Goal: Task Accomplishment & Management: Manage account settings

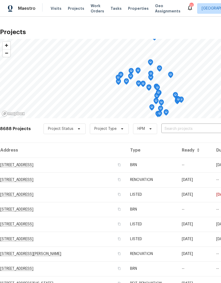
click at [189, 127] on input "text" at bounding box center [191, 129] width 61 height 8
type input "25802"
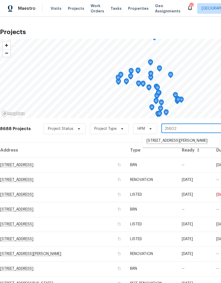
click at [189, 141] on li "[STREET_ADDRESS][PERSON_NAME]" at bounding box center [180, 141] width 77 height 9
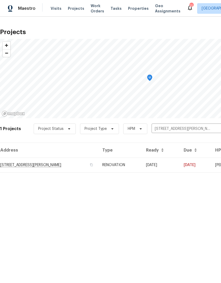
click at [179, 164] on td "[DATE]" at bounding box center [161, 165] width 38 height 15
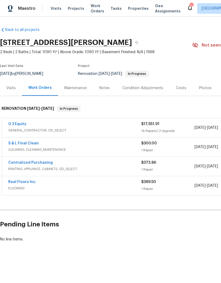
click at [16, 122] on link "G 3 Equity" at bounding box center [17, 124] width 18 height 4
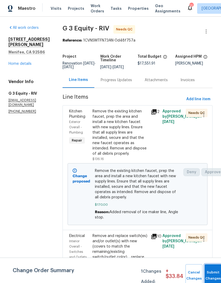
click at [209, 273] on button "Submit Changes" at bounding box center [212, 276] width 17 height 23
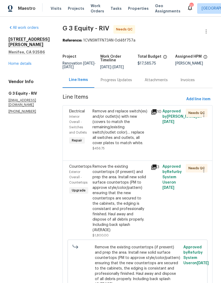
click at [14, 66] on link "Home details" at bounding box center [19, 64] width 23 height 4
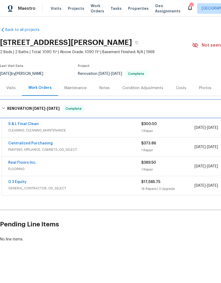
click at [7, 108] on h6 "RENOVATION [DATE] - [DATE]" at bounding box center [33, 109] width 52 height 6
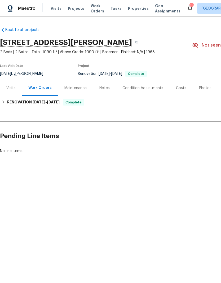
click at [106, 87] on div "Notes" at bounding box center [104, 88] width 10 height 5
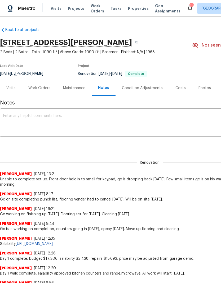
click at [16, 120] on textarea at bounding box center [149, 123] width 293 height 19
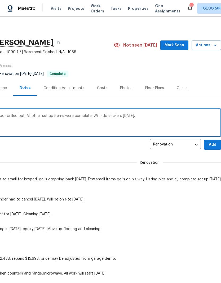
scroll to position [0, 78]
type textarea "All is complete, gc installed keypad after door drilled out. All other set up i…"
click at [212, 143] on span "Add" at bounding box center [212, 145] width 8 height 7
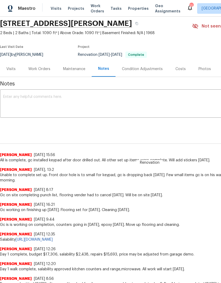
scroll to position [19, 0]
click at [37, 69] on div "Work Orders" at bounding box center [39, 68] width 22 height 5
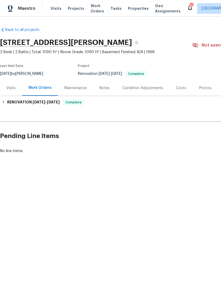
click at [54, 8] on span "Visits" at bounding box center [56, 8] width 11 height 5
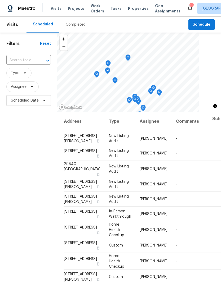
click at [28, 59] on input "text" at bounding box center [21, 60] width 30 height 8
type input "41284"
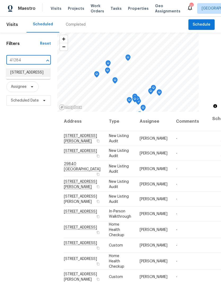
click at [22, 75] on li "[STREET_ADDRESS]" at bounding box center [28, 72] width 44 height 9
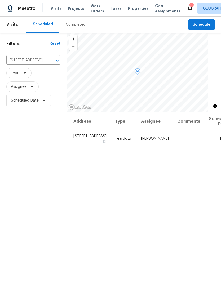
click at [0, 0] on icon at bounding box center [0, 0] width 0 height 0
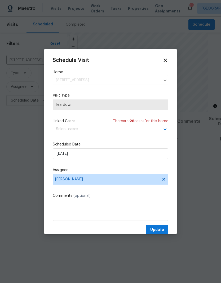
click at [7, 152] on div at bounding box center [110, 141] width 221 height 283
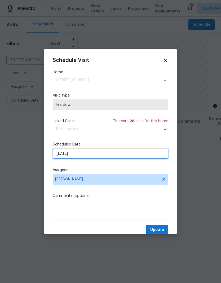
click at [84, 155] on input "[DATE]" at bounding box center [110, 154] width 115 height 11
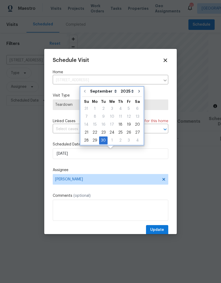
click at [138, 91] on icon "Go to next month" at bounding box center [139, 91] width 2 height 3
type input "[DATE]"
select select "9"
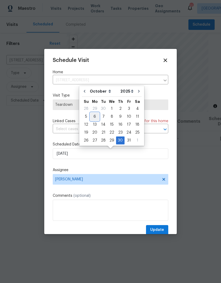
click at [95, 116] on div "6" at bounding box center [94, 116] width 9 height 7
type input "[DATE]"
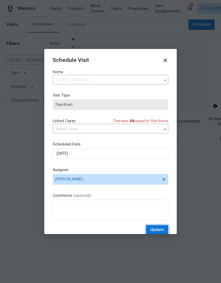
click at [159, 230] on span "Update" at bounding box center [157, 230] width 14 height 7
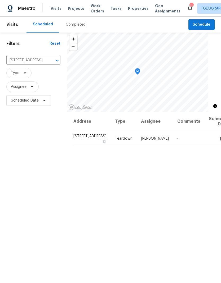
click at [48, 63] on icon "Clear" at bounding box center [50, 60] width 5 height 5
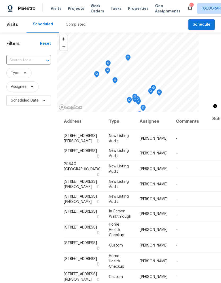
click at [26, 62] on input "text" at bounding box center [21, 60] width 30 height 8
type input "27117"
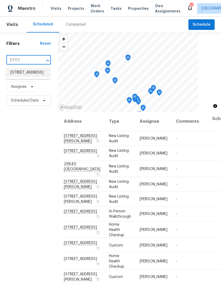
click at [23, 76] on li "[STREET_ADDRESS]" at bounding box center [28, 72] width 44 height 9
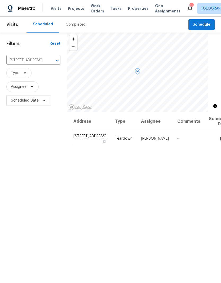
click at [0, 0] on icon at bounding box center [0, 0] width 0 height 0
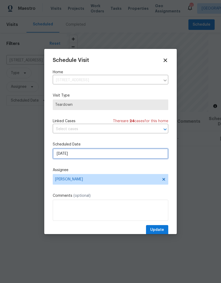
click at [129, 155] on input "[DATE]" at bounding box center [110, 154] width 115 height 11
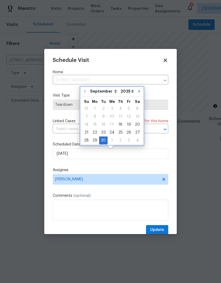
click at [137, 90] on icon "Go to next month" at bounding box center [139, 91] width 4 height 4
type input "[DATE]"
select select "9"
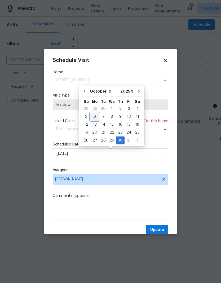
click at [93, 117] on div "6" at bounding box center [94, 116] width 9 height 7
type input "[DATE]"
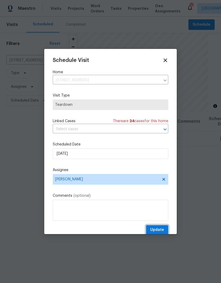
click at [160, 231] on span "Update" at bounding box center [157, 230] width 14 height 7
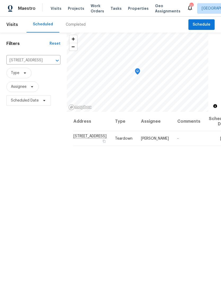
click at [48, 62] on icon "Clear" at bounding box center [50, 60] width 5 height 5
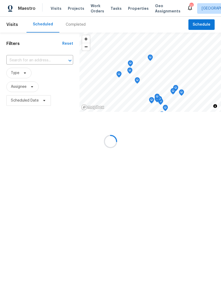
click at [25, 59] on input "text" at bounding box center [32, 60] width 52 height 8
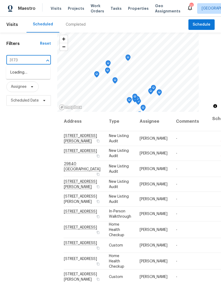
type input "31738"
click at [19, 75] on li "[STREET_ADDRESS]" at bounding box center [28, 72] width 44 height 9
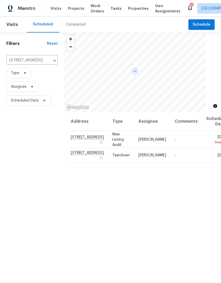
click at [0, 0] on icon at bounding box center [0, 0] width 0 height 0
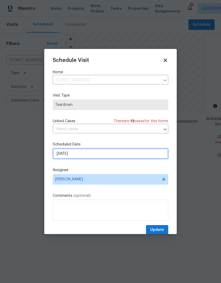
click at [133, 153] on input "[DATE]" at bounding box center [110, 154] width 115 height 11
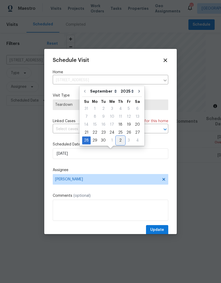
click at [120, 140] on div "2" at bounding box center [120, 140] width 8 height 7
type input "[DATE]"
select select "9"
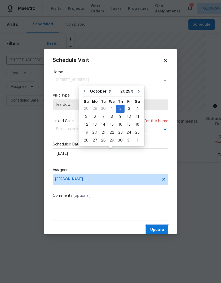
click at [162, 231] on span "Update" at bounding box center [157, 230] width 14 height 7
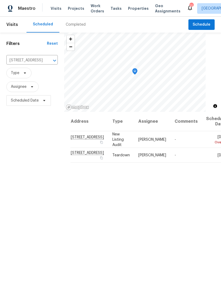
click at [45, 62] on icon "Clear" at bounding box center [47, 60] width 5 height 5
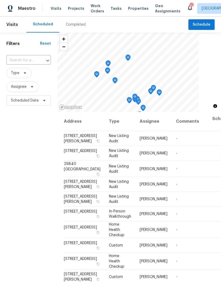
click at [24, 61] on input "text" at bounding box center [21, 60] width 30 height 8
type input "25012"
click at [23, 73] on li "[STREET_ADDRESS][PERSON_NAME]" at bounding box center [28, 75] width 44 height 14
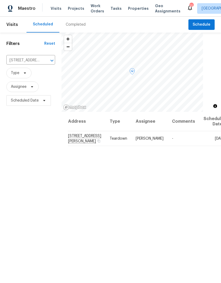
click at [0, 0] on icon at bounding box center [0, 0] width 0 height 0
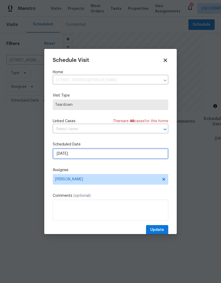
click at [133, 155] on input "[DATE]" at bounding box center [110, 154] width 115 height 11
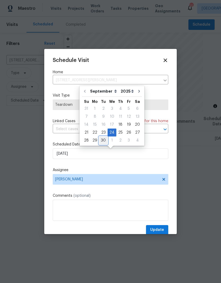
click at [102, 140] on div "30" at bounding box center [103, 140] width 8 height 7
type input "[DATE]"
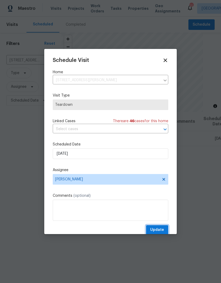
click at [161, 233] on span "Update" at bounding box center [157, 230] width 14 height 7
